Goal: Information Seeking & Learning: Learn about a topic

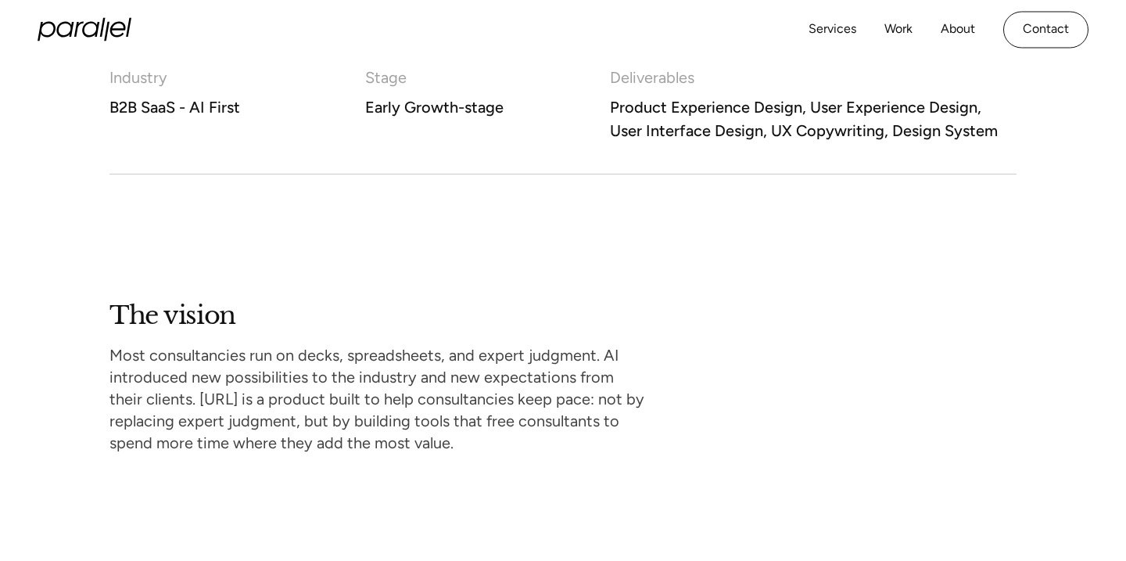
scroll to position [1054, 0]
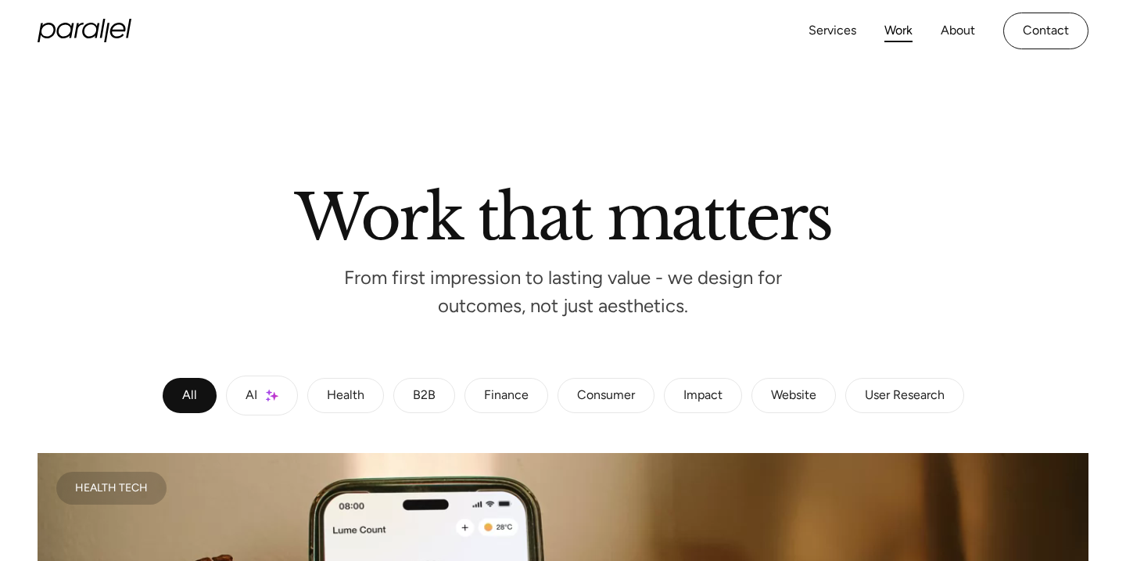
click at [751, 400] on div "All AI Health B2B Finance Consumer Impact Website User Research" at bounding box center [563, 395] width 1051 height 40
click at [778, 408] on link "Website" at bounding box center [794, 396] width 84 height 36
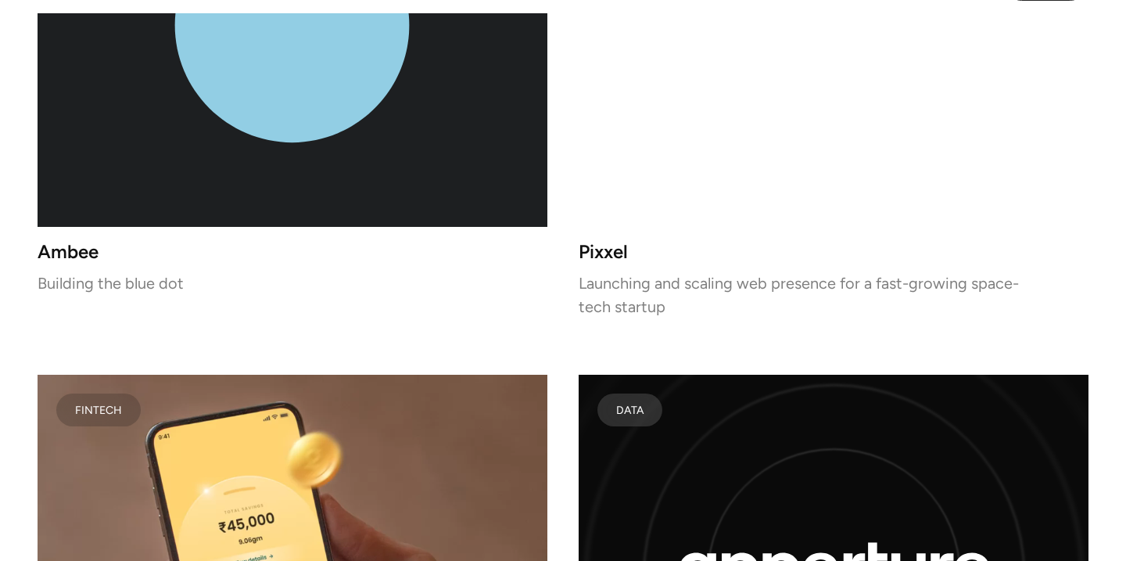
scroll to position [699, 0]
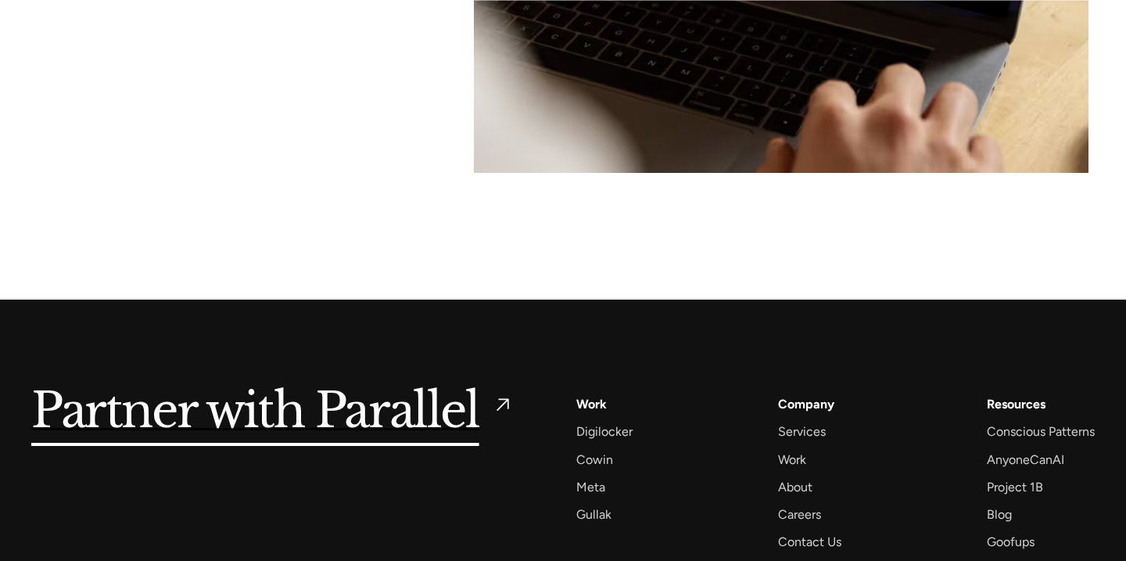
scroll to position [8343, 0]
